Goal: Navigation & Orientation: Find specific page/section

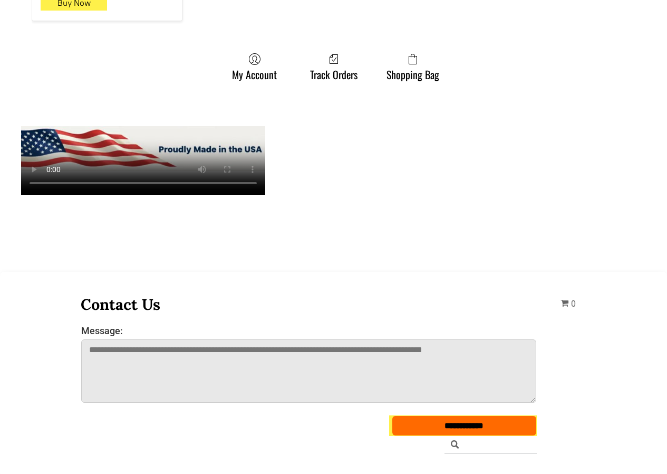
scroll to position [1213, 0]
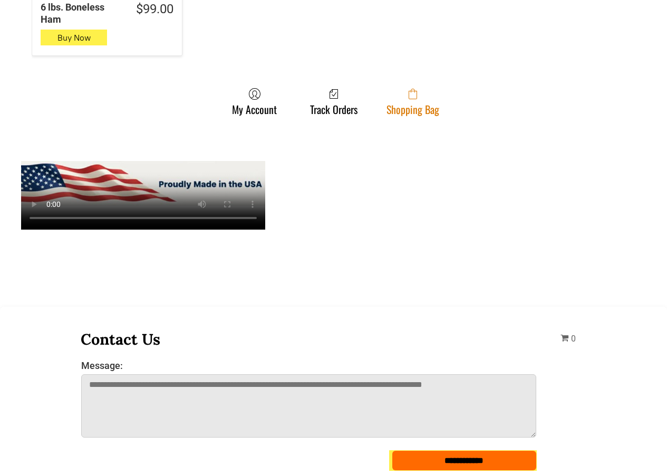
click at [419, 88] on span at bounding box center [413, 94] width 53 height 13
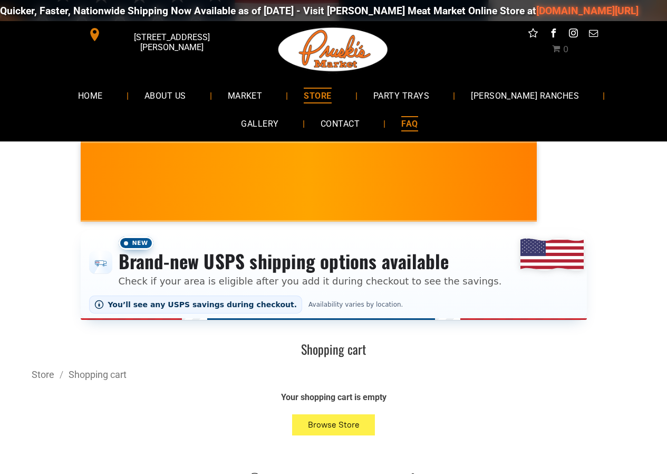
click at [386, 122] on link "FAQ" at bounding box center [410, 124] width 48 height 28
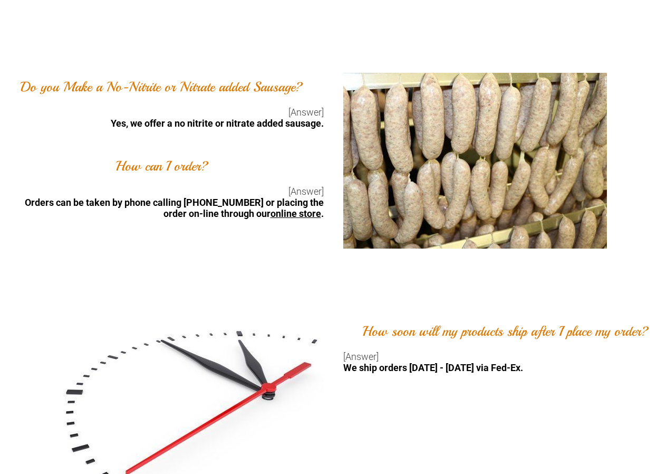
scroll to position [1319, 0]
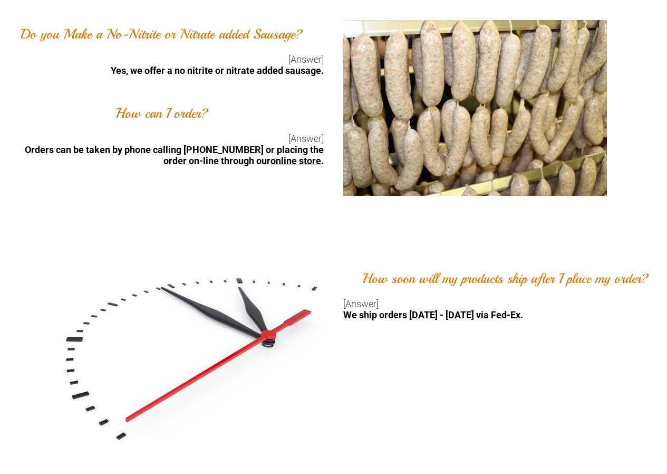
click at [309, 161] on link "online store" at bounding box center [296, 160] width 51 height 11
